Goal: Use online tool/utility: Utilize a website feature to perform a specific function

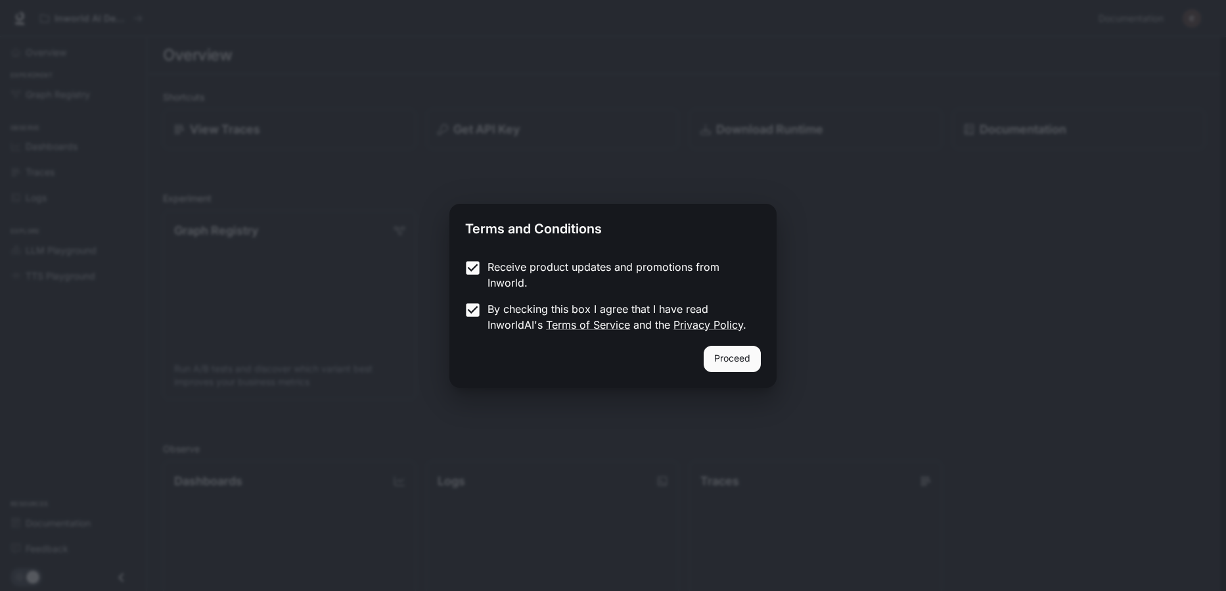
click at [727, 356] on button "Proceed" at bounding box center [732, 359] width 57 height 26
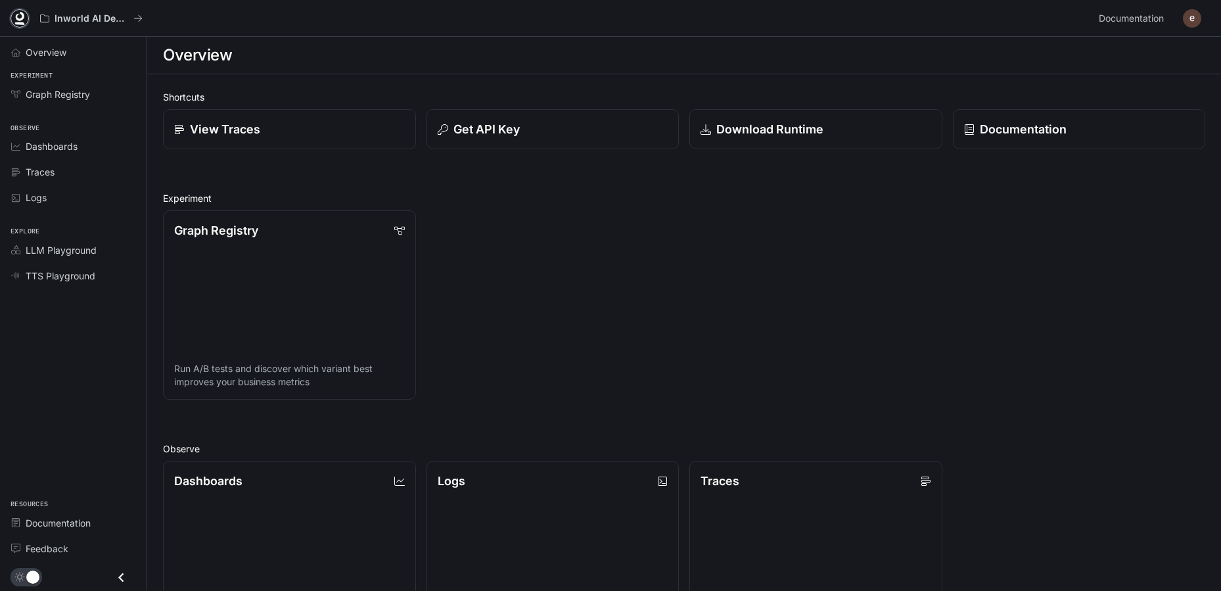
click at [28, 18] on link at bounding box center [20, 18] width 18 height 18
click at [66, 273] on span "TTS Playground" at bounding box center [61, 276] width 70 height 14
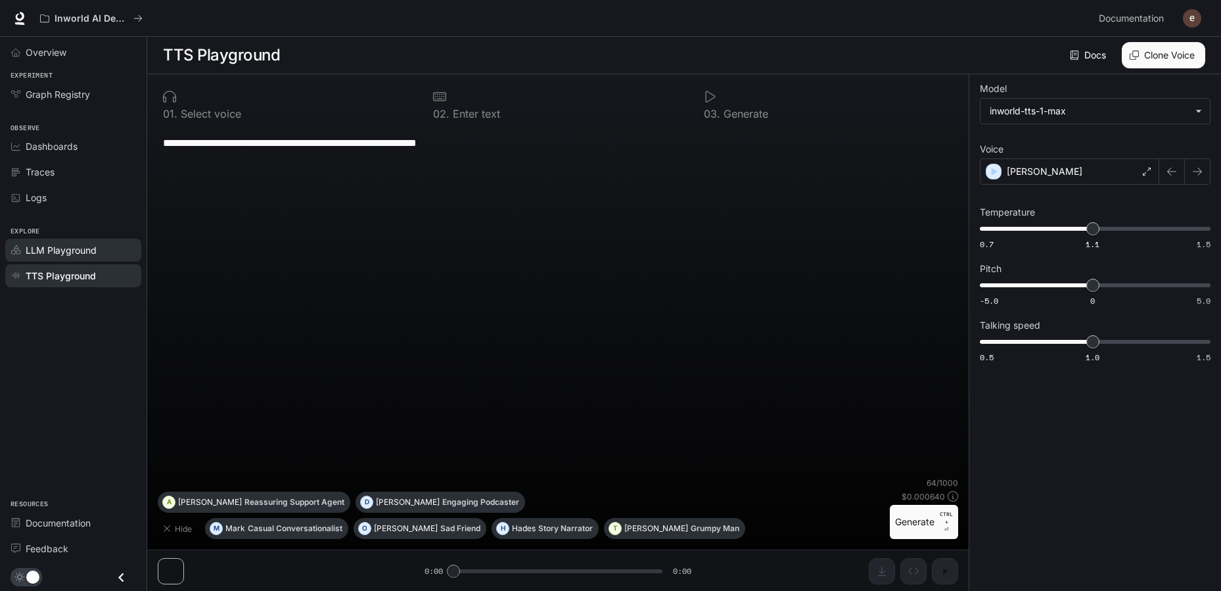
click at [68, 248] on span "LLM Playground" at bounding box center [61, 250] width 71 height 14
